Goal: Check status: Check status

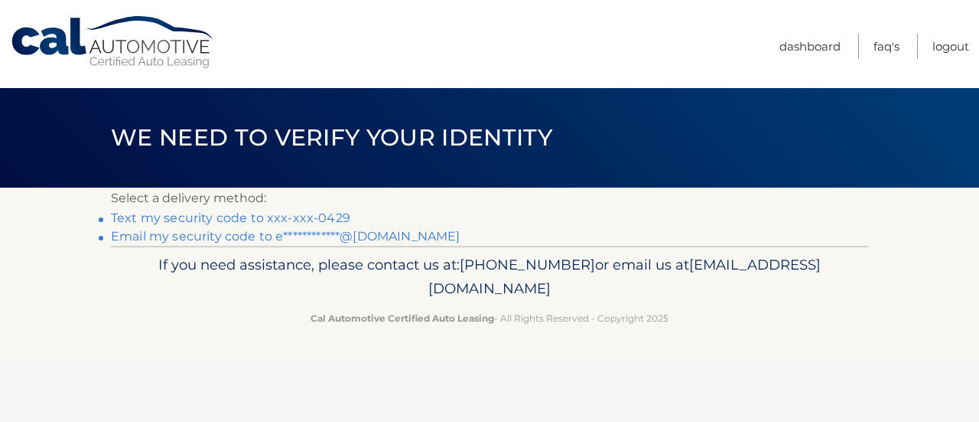
click at [230, 220] on link "Text my security code to xxx-xxx-0429" at bounding box center [230, 217] width 239 height 15
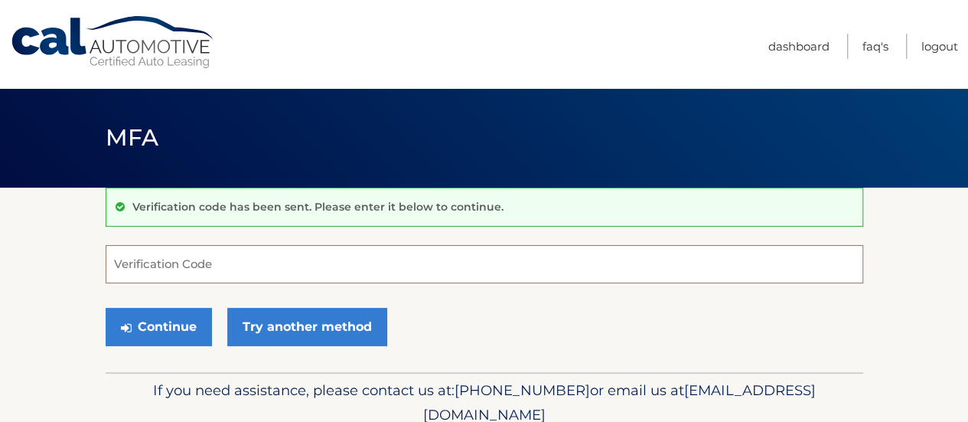
click at [237, 266] on input "Verification Code" at bounding box center [484, 264] width 757 height 38
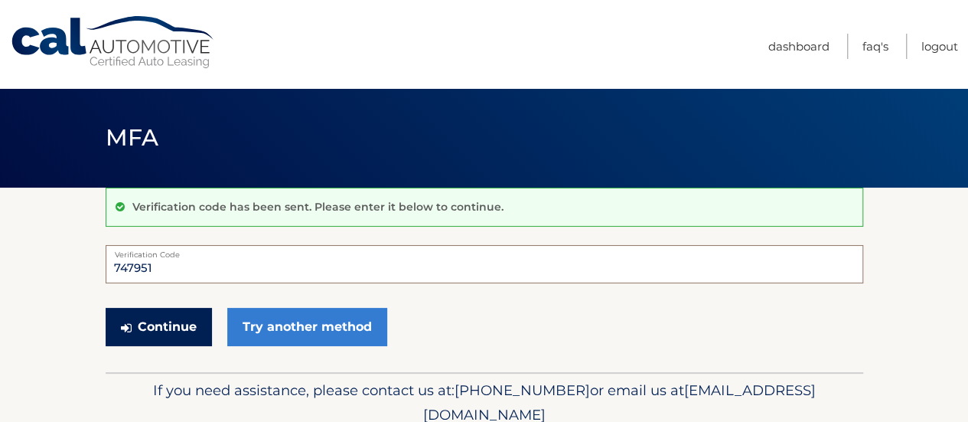
type input "747951"
click at [171, 318] on button "Continue" at bounding box center [159, 327] width 106 height 38
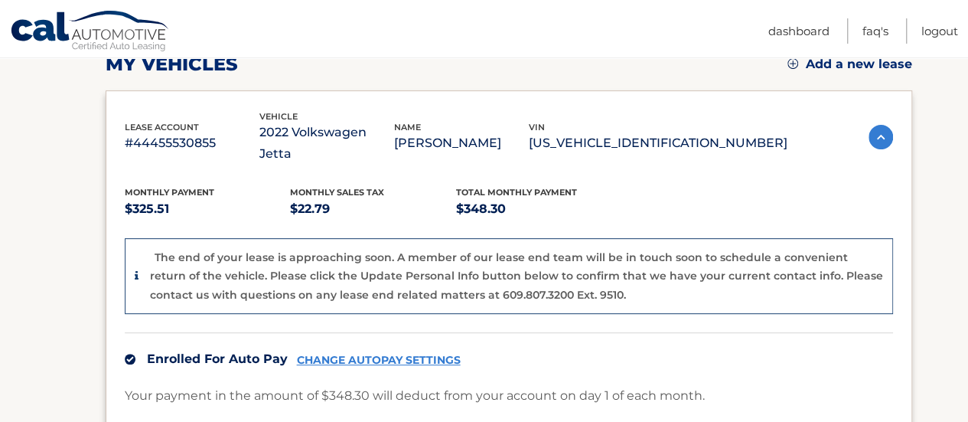
scroll to position [220, 0]
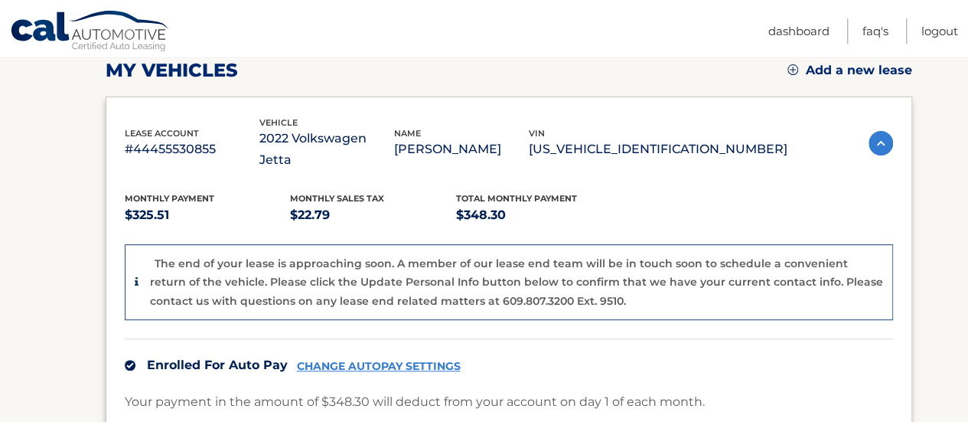
drag, startPoint x: 540, startPoint y: 275, endPoint x: 587, endPoint y: 345, distance: 84.4
click at [587, 345] on div "Monthly Payment $325.51 Monthly sales Tax $22.79 Total Monthly Payment $348.30 …" at bounding box center [509, 377] width 768 height 413
click at [587, 345] on div "Enrolled For Auto Pay CHANGE AUTOPAY SETTINGS" at bounding box center [509, 364] width 768 height 53
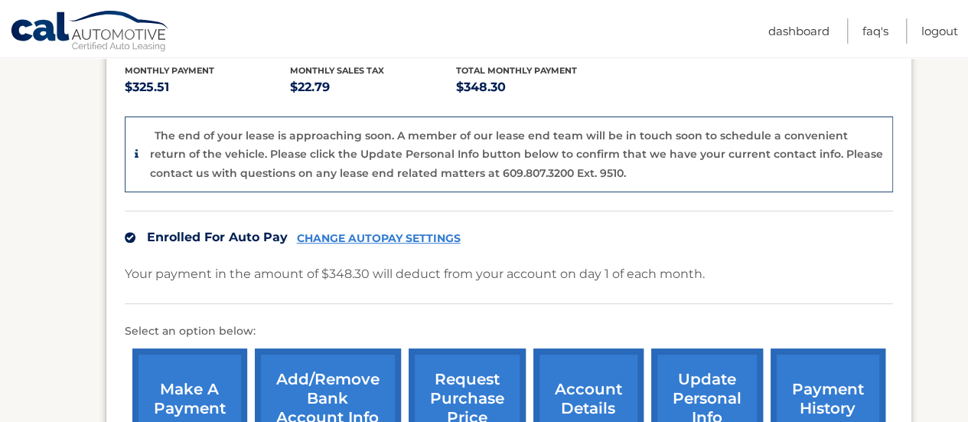
click at [410, 116] on div "The end of your lease is approaching soon. A member of our lease end team will …" at bounding box center [509, 154] width 768 height 77
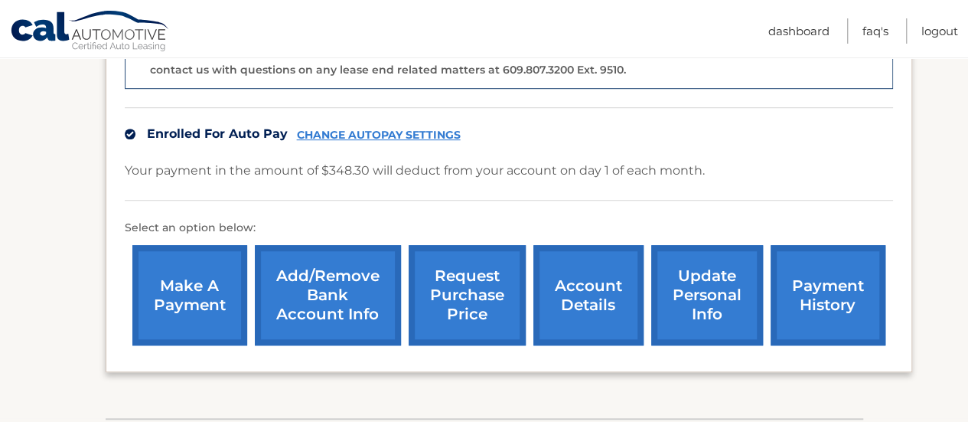
scroll to position [518, 0]
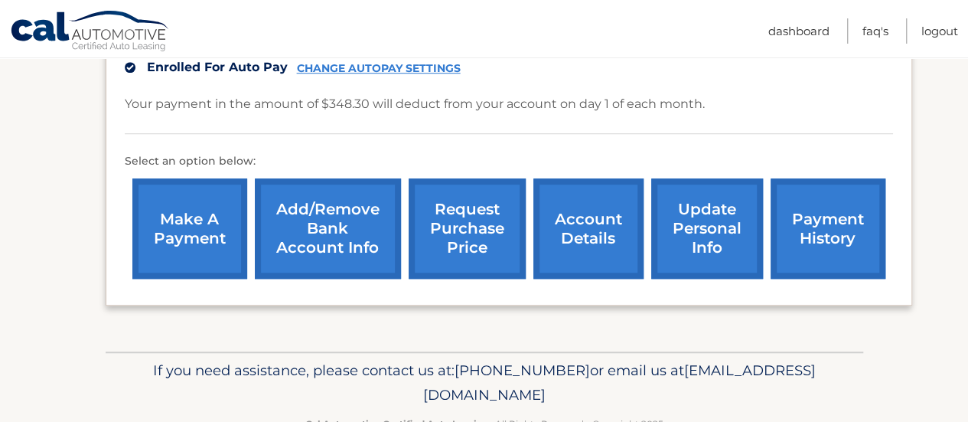
click at [618, 216] on link "account details" at bounding box center [588, 228] width 110 height 100
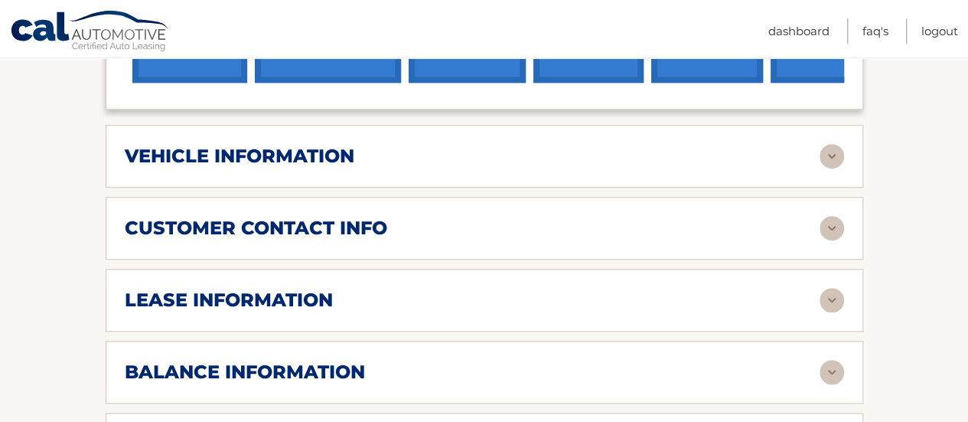
scroll to position [635, 0]
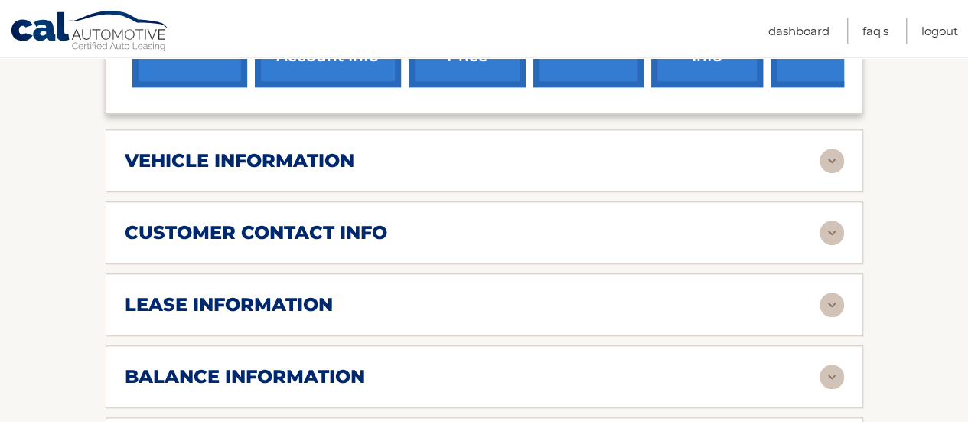
click at [759, 149] on div "vehicle information" at bounding box center [472, 160] width 695 height 23
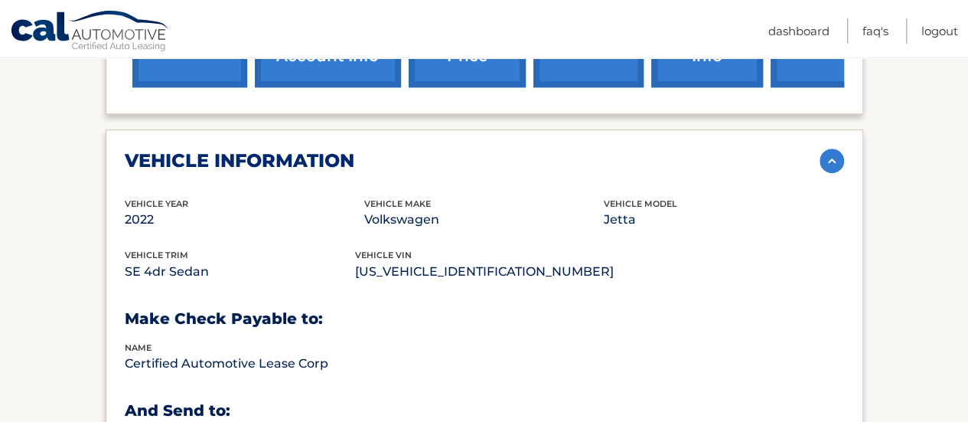
drag, startPoint x: 945, startPoint y: 194, endPoint x: 936, endPoint y: 215, distance: 23.3
click at [936, 215] on section "Account Details | #44455530855 Back to Dashboard Manage Your Lease lease accoun…" at bounding box center [484, 401] width 968 height 1699
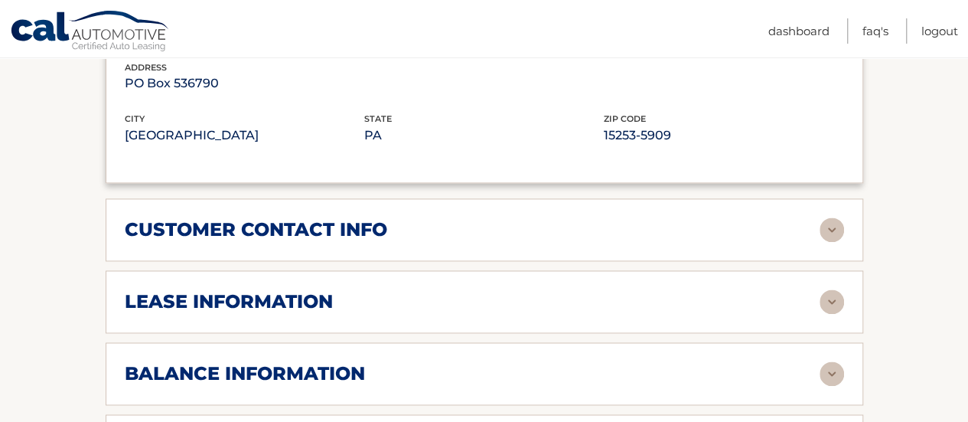
scroll to position [1022, 0]
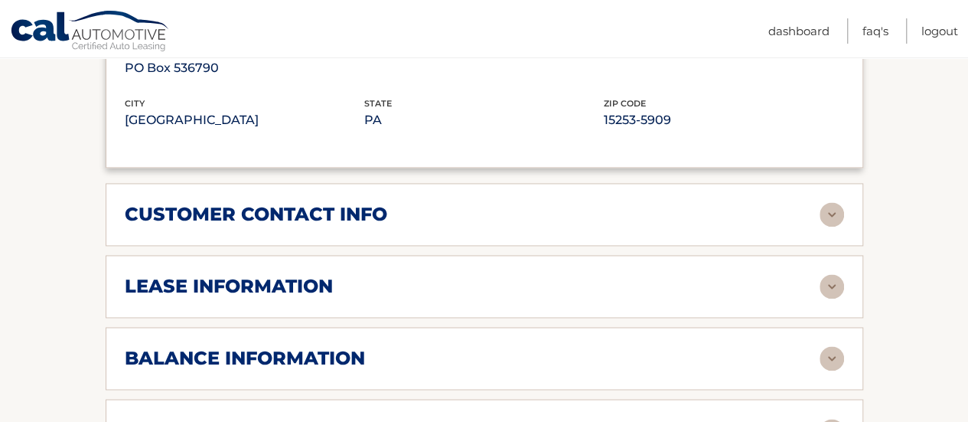
click at [776, 275] on div "lease information" at bounding box center [472, 286] width 695 height 23
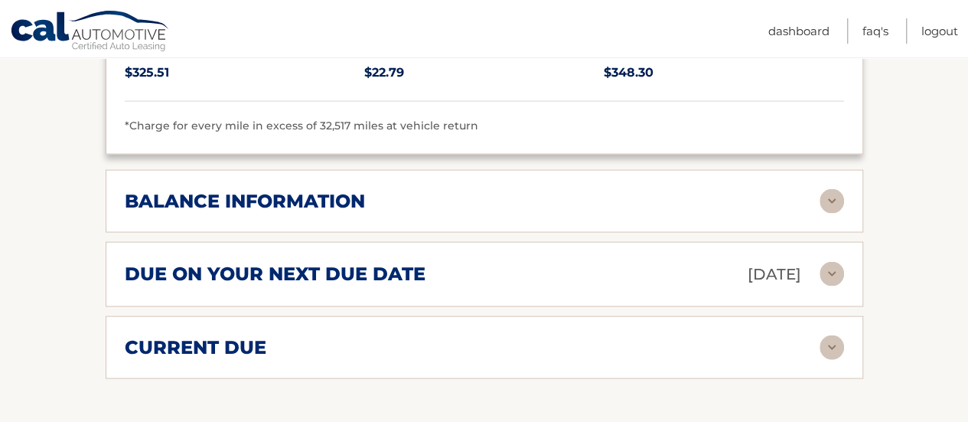
scroll to position [1469, 0]
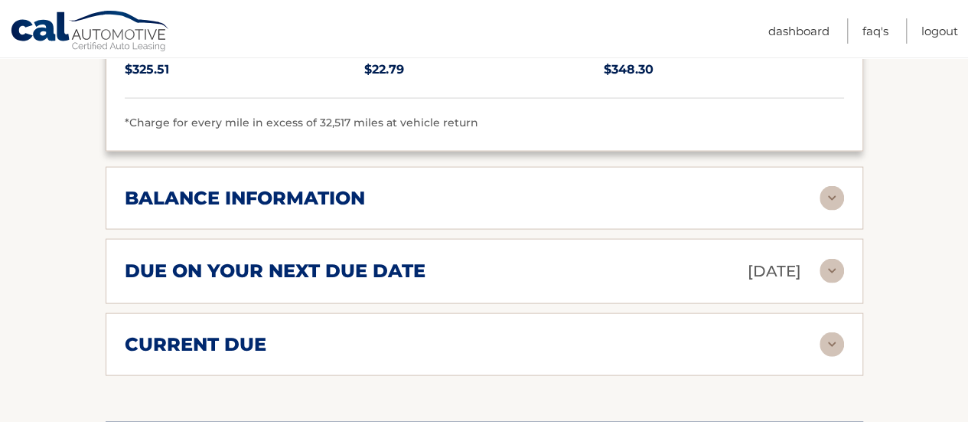
click at [819, 258] on div "due on your next due date Oct 01, 2025" at bounding box center [472, 271] width 695 height 27
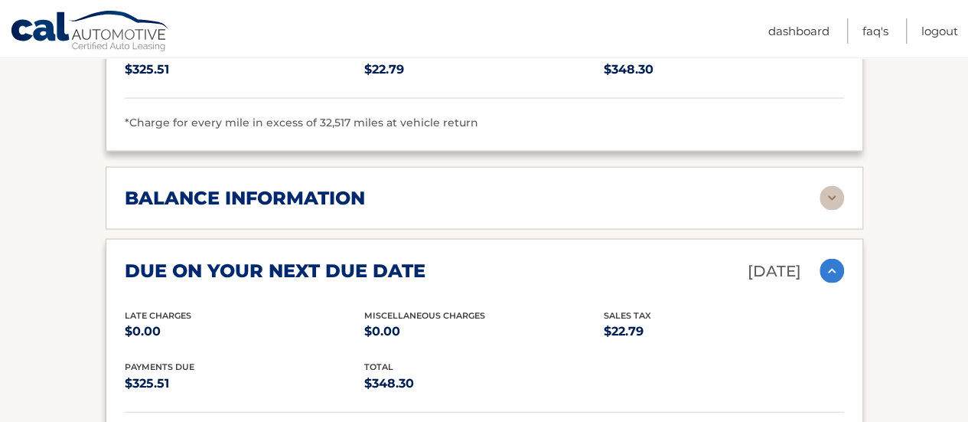
click at [827, 186] on img at bounding box center [831, 198] width 24 height 24
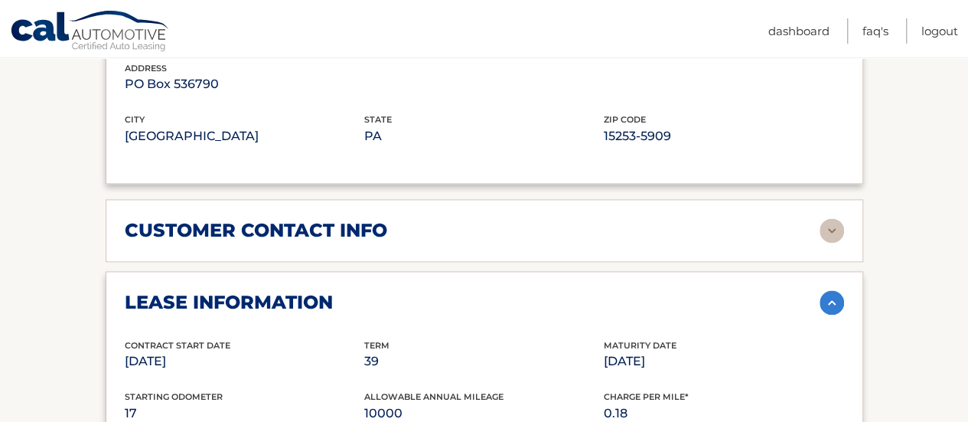
scroll to position [999, 0]
